Goal: Information Seeking & Learning: Check status

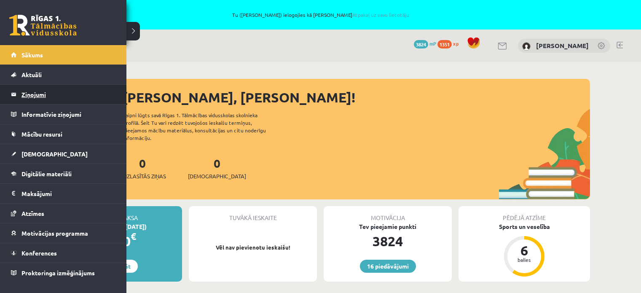
scroll to position [169, 0]
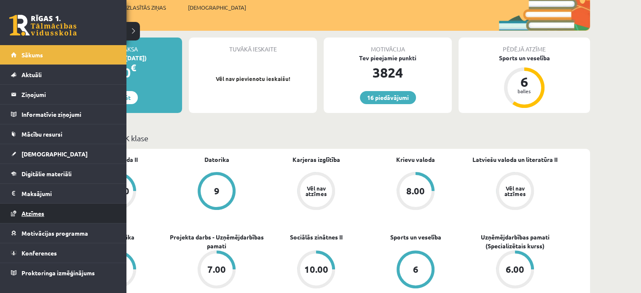
click at [30, 212] on span "Atzīmes" at bounding box center [32, 213] width 23 height 8
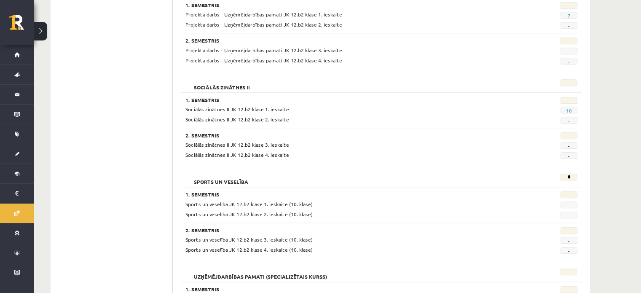
scroll to position [746, 0]
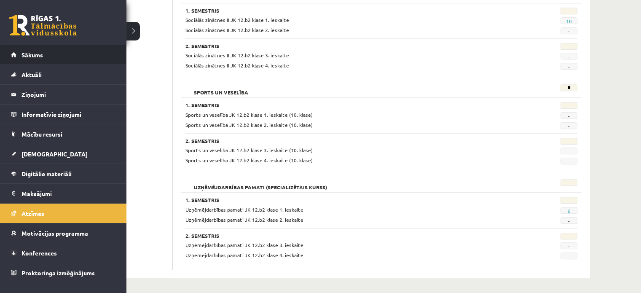
click at [49, 56] on link "Sākums" at bounding box center [63, 54] width 105 height 19
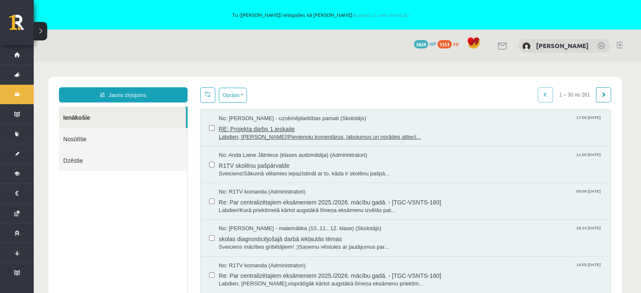
click at [277, 134] on span "Labdien, Amanda!Pievienoju komentārus, labojumus un norādes attiecī..." at bounding box center [410, 137] width 383 height 8
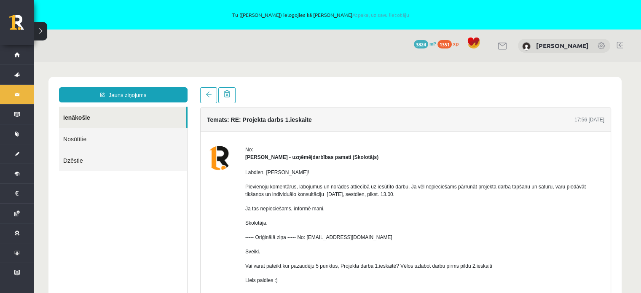
drag, startPoint x: 468, startPoint y: 187, endPoint x: 467, endPoint y: 195, distance: 7.6
click at [467, 195] on p "Pievienoju komentārus, labojumus un norādes attiecībā uz iesūtīto darbu. Ja vēl…" at bounding box center [424, 190] width 359 height 15
click at [499, 214] on div "Labdien, Amanda! Pievienoju komentārus, labojumus un norādes attiecībā uz iesūt…" at bounding box center [424, 229] width 359 height 137
drag, startPoint x: 238, startPoint y: 195, endPoint x: 413, endPoint y: 195, distance: 174.8
click at [413, 195] on div "No: Solvita Kozlovska - uzņēmējdarbības pamati (Skolotājs) Labdien, Amanda! Pie…" at bounding box center [405, 251] width 397 height 211
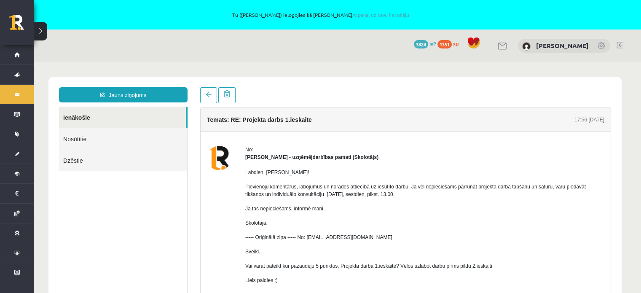
click at [391, 230] on div "Labdien, Amanda! Pievienoju komentārus, labojumus un norādes attiecībā uz iesūt…" at bounding box center [424, 229] width 359 height 137
click at [79, 136] on link "Nosūtītie" at bounding box center [123, 138] width 128 height 21
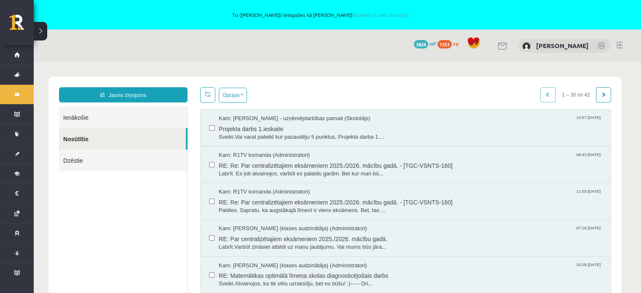
click at [421, 142] on div "Kam: Solvita Kozlovska - uzņēmējdarbības pamati (Skolotājs) 10:57 09/10/2025 Pr…" at bounding box center [406, 128] width 410 height 37
click at [345, 137] on span "Sveiki.Vai varat pateikt kur pazaudēju 5 punktus, Projekta darba 1...." at bounding box center [410, 137] width 383 height 8
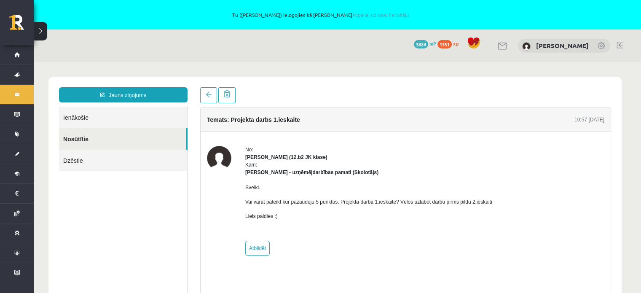
click at [87, 120] on link "Ienākošie" at bounding box center [123, 117] width 128 height 21
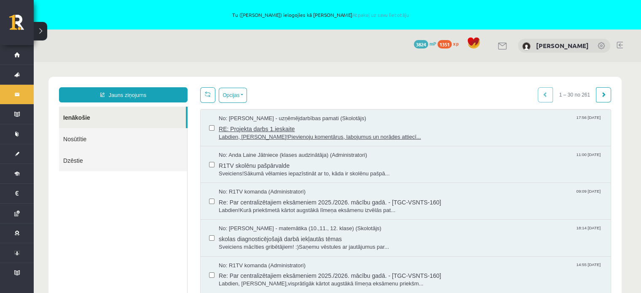
click at [392, 134] on span "Labdien, Amanda!Pievienoju komentārus, labojumus un norādes attiecī..." at bounding box center [410, 137] width 383 height 8
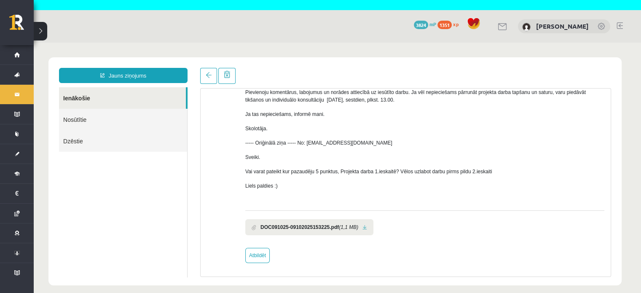
scroll to position [29, 0]
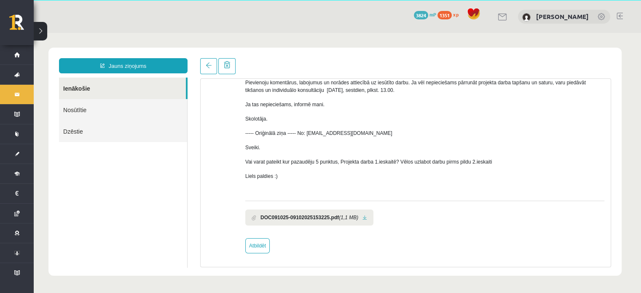
click at [366, 216] on link at bounding box center [364, 217] width 5 height 5
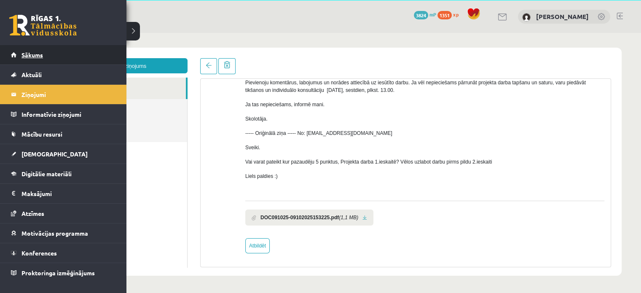
click at [30, 54] on span "Sākums" at bounding box center [31, 55] width 21 height 8
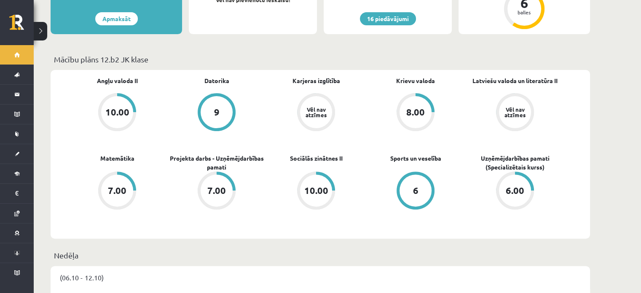
scroll to position [253, 0]
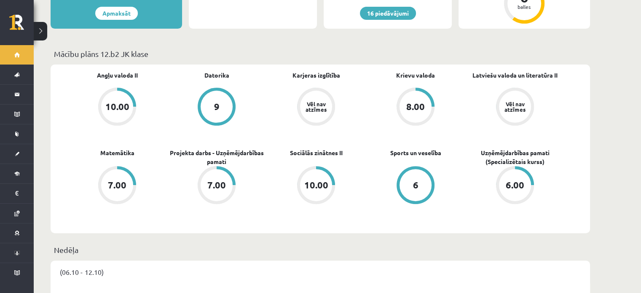
click at [271, 225] on div "Angļu valoda II 10.00 [GEOGRAPHIC_DATA] 9 Karjeras izglītība Vēl nav atzīmes Kr…" at bounding box center [320, 148] width 539 height 169
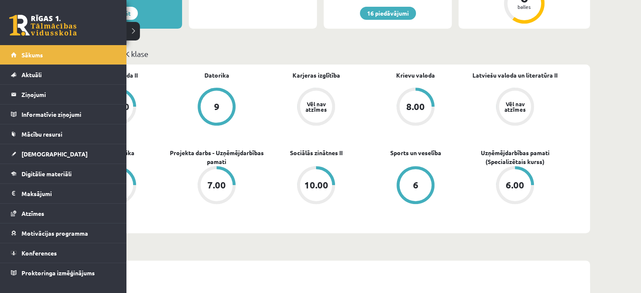
click at [1, 59] on li "Sākums" at bounding box center [63, 54] width 126 height 19
click at [45, 59] on link "Sākums" at bounding box center [63, 54] width 105 height 19
